Goal: Complete application form

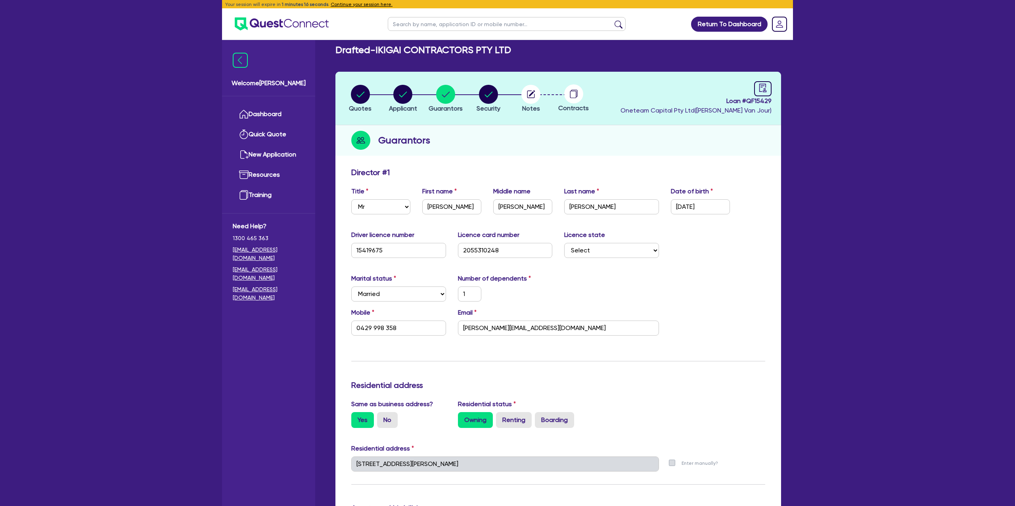
select select "MR"
select select "[GEOGRAPHIC_DATA]"
select select "MARRIED"
select select "PROPERTY"
select select "CASH"
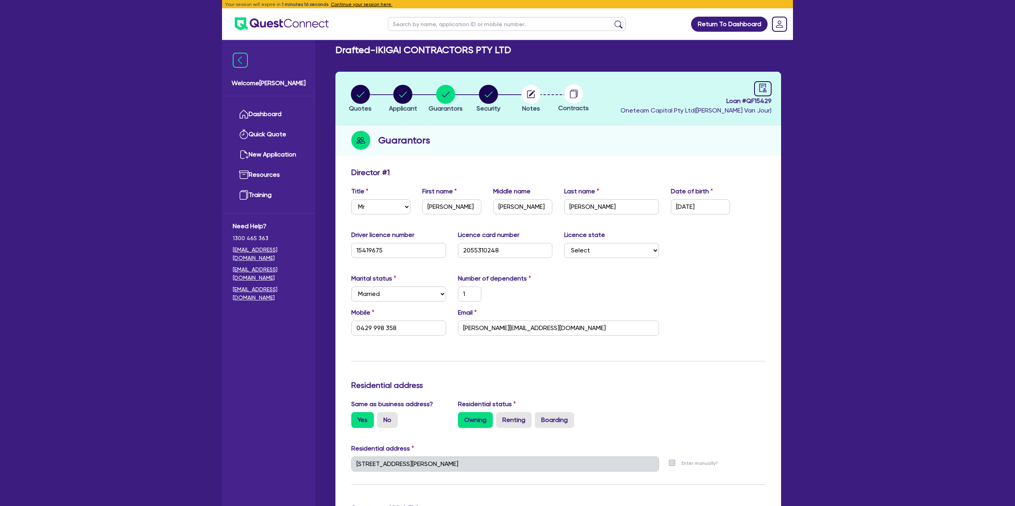
select select "MORTGAGE"
select select "MR"
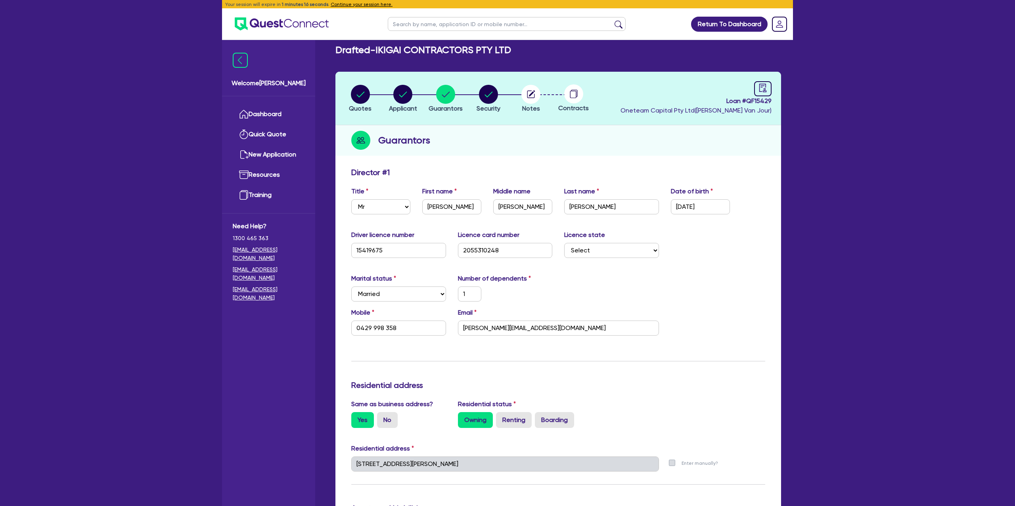
select select "[GEOGRAPHIC_DATA]"
select select "DE_FACTO"
select select "PROPERTY"
select select "MORTGAGE"
click at [291, 109] on link "Dashboard" at bounding box center [269, 114] width 72 height 20
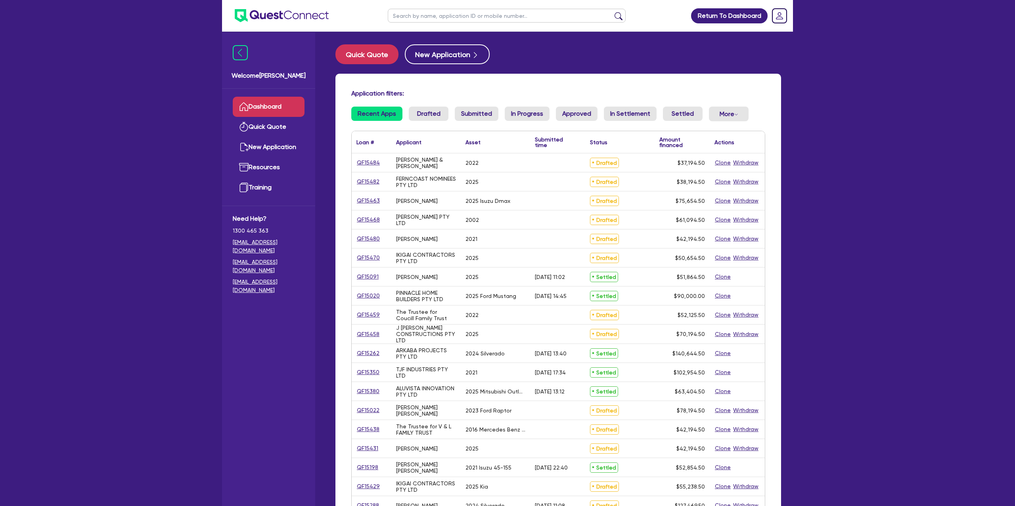
click at [445, 15] on input "text" at bounding box center [507, 16] width 238 height 14
click at [612, 12] on button "submit" at bounding box center [618, 17] width 13 height 11
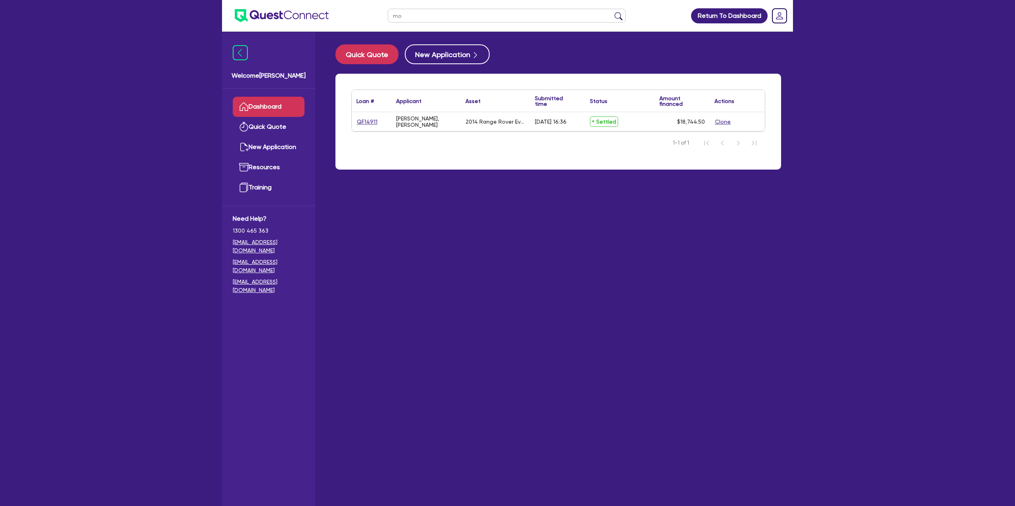
type input "m"
type input "[PERSON_NAME]"
click at [612, 12] on button "submit" at bounding box center [618, 17] width 13 height 11
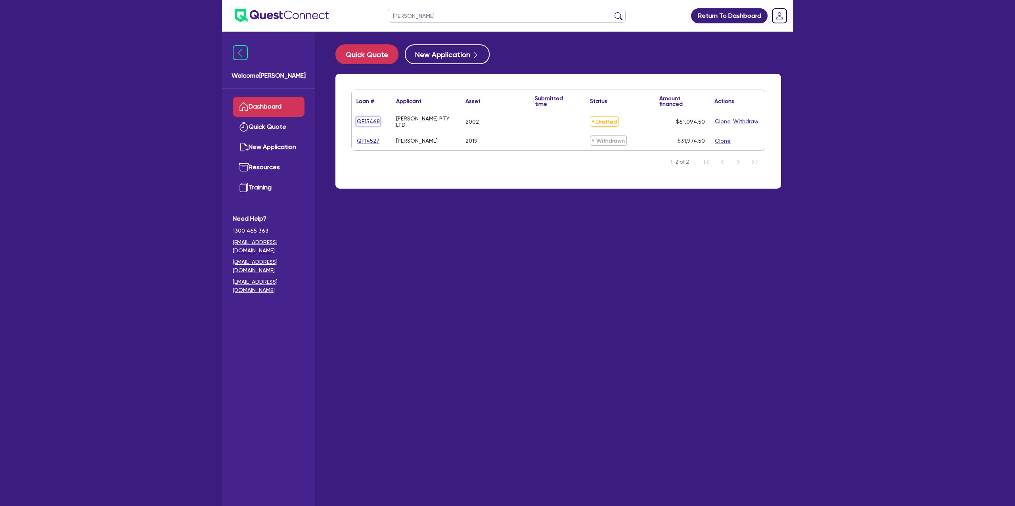
click at [364, 123] on link "QF15468" at bounding box center [368, 121] width 24 height 9
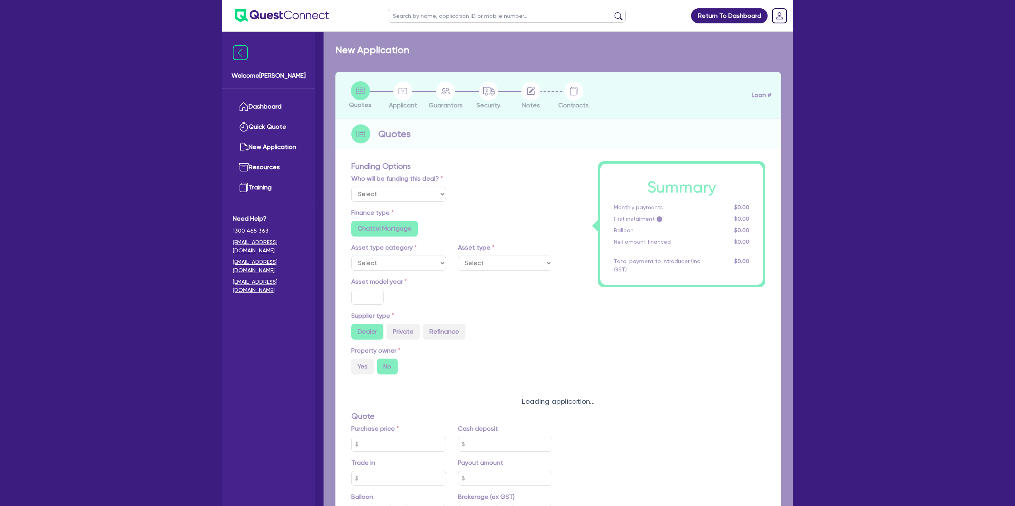
select select "Other"
select select "CARS_AND_LIGHT_TRUCKS"
type input "2002"
type input "62,000"
type input "3,100"
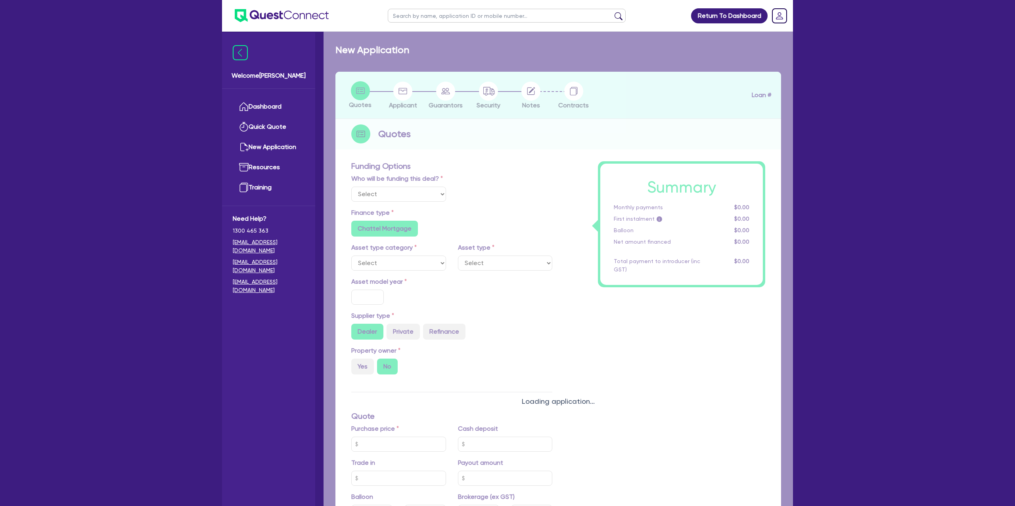
radio input "false"
type input "17.95"
radio input "false"
type input "1,400"
radio input "true"
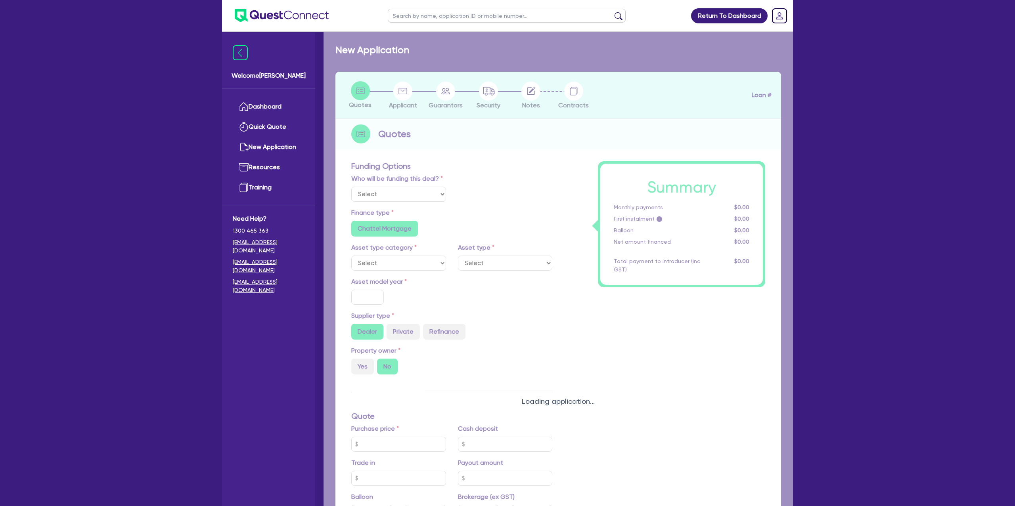
radio input "true"
select select "PASSENGER_VEHICLES"
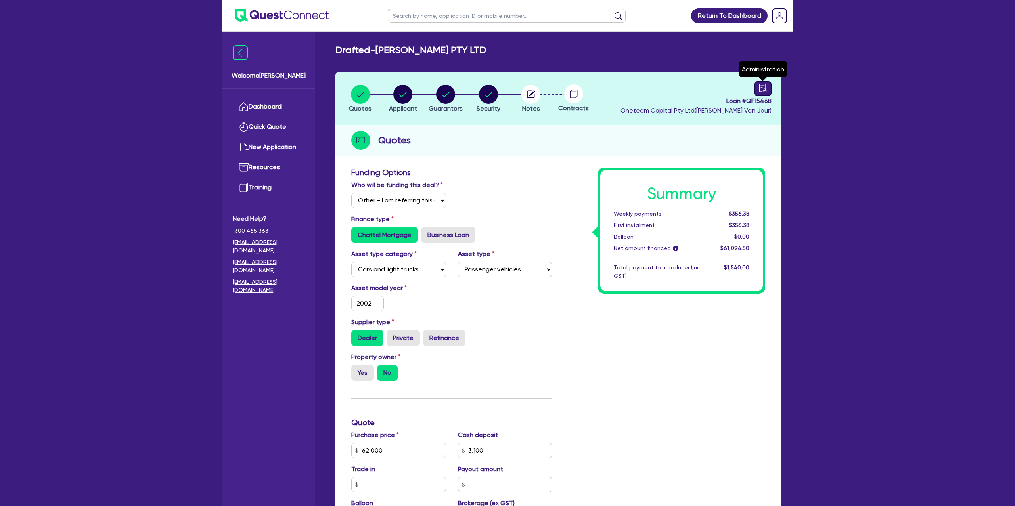
click at [762, 86] on icon "audit" at bounding box center [762, 88] width 7 height 8
select select "DRAFTED_NEW"
select select "Finance One"
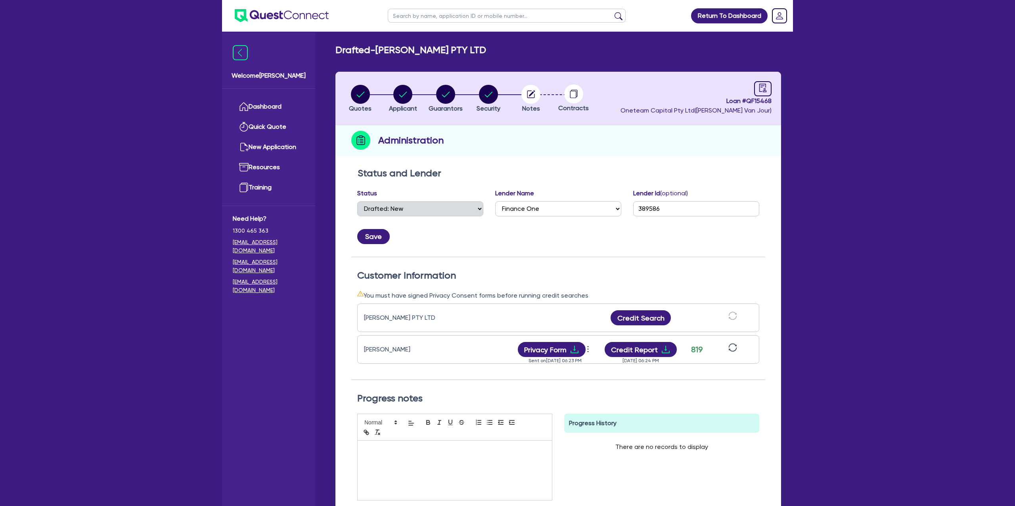
click at [741, 346] on div at bounding box center [733, 350] width 40 height 14
click at [736, 346] on icon "sync" at bounding box center [732, 347] width 9 height 9
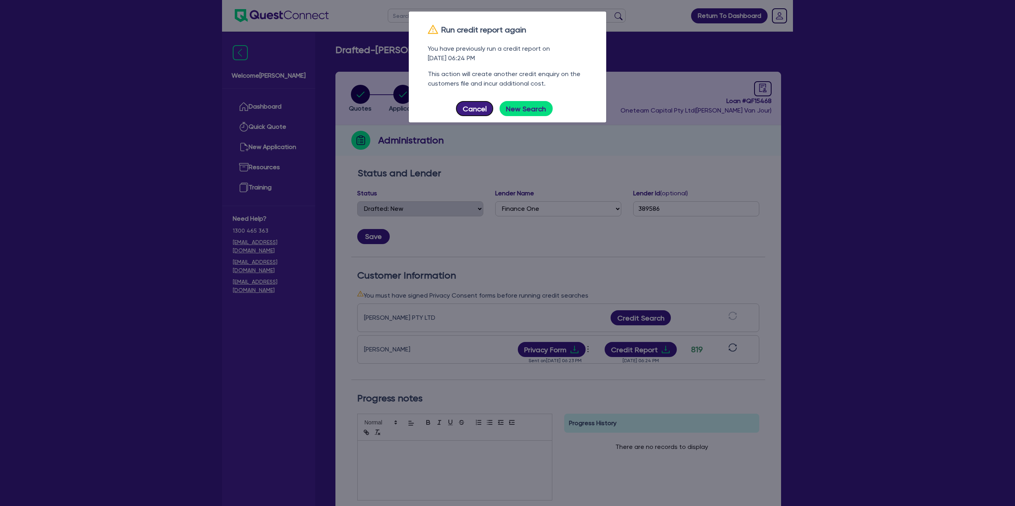
click at [476, 101] on button "Cancel" at bounding box center [474, 108] width 37 height 15
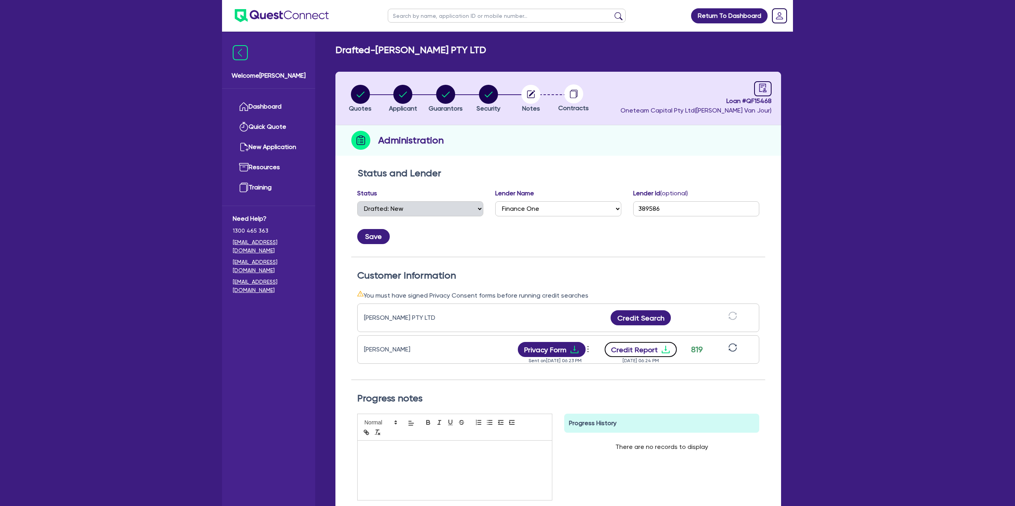
click at [655, 354] on button "Credit Report" at bounding box center [640, 349] width 73 height 15
click at [733, 349] on icon "sync" at bounding box center [732, 347] width 9 height 9
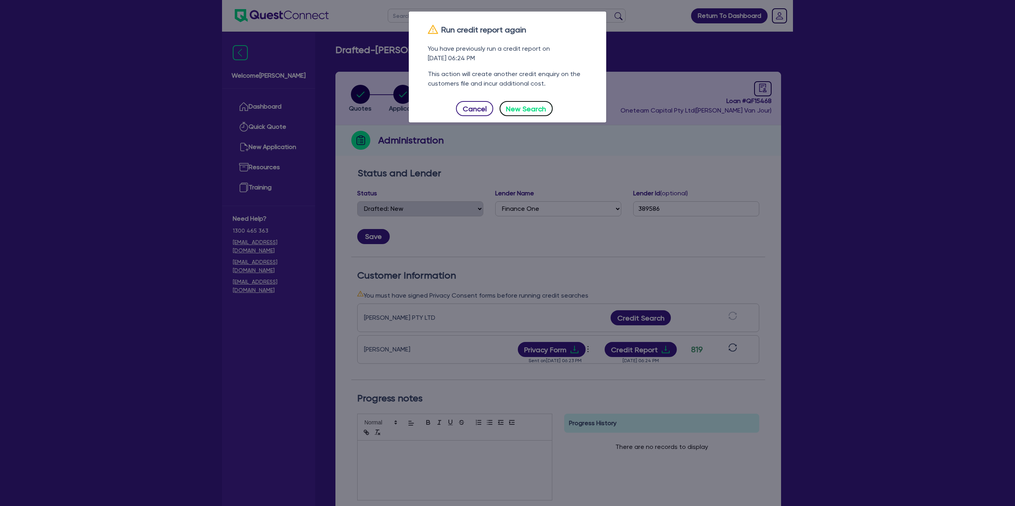
click at [535, 111] on button "New Search" at bounding box center [525, 108] width 53 height 15
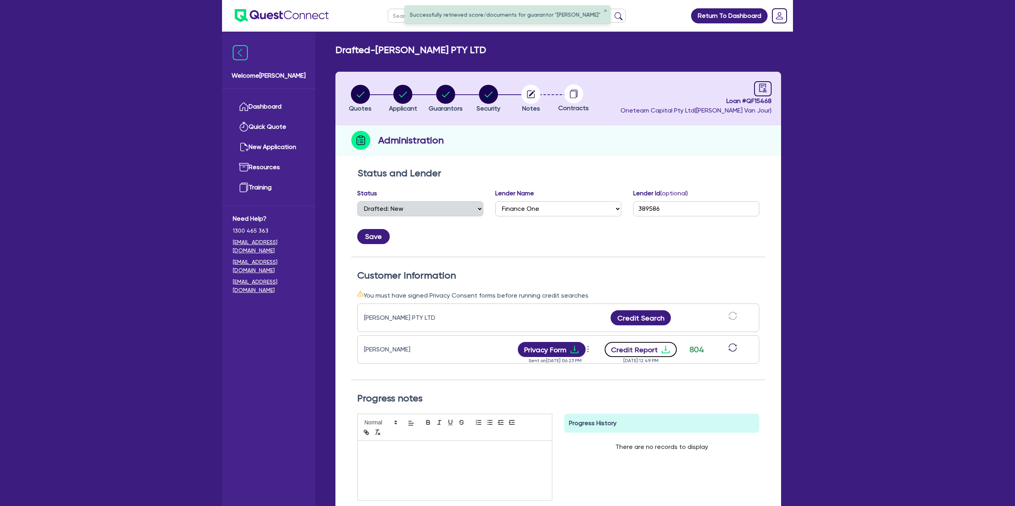
click at [669, 350] on button "Credit Report" at bounding box center [640, 349] width 73 height 15
